Goal: Information Seeking & Learning: Check status

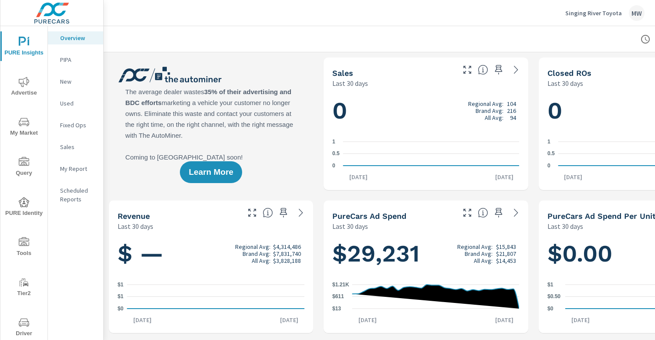
scroll to position [21, 0]
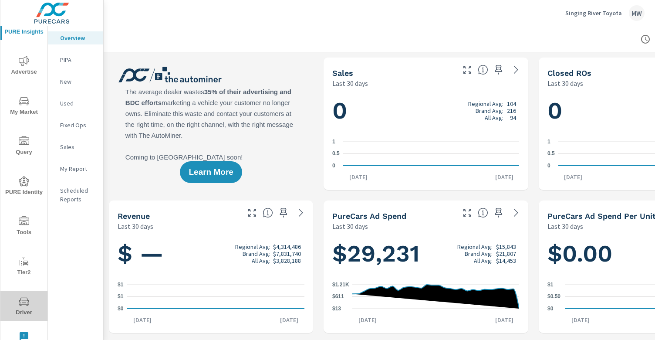
click at [21, 305] on icon "nav menu" at bounding box center [24, 301] width 10 height 8
